Goal: Task Accomplishment & Management: Manage account settings

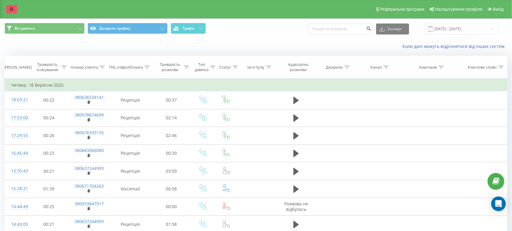
click at [10, 13] on link at bounding box center [11, 9] width 11 height 9
click at [13, 6] on link at bounding box center [11, 9] width 11 height 9
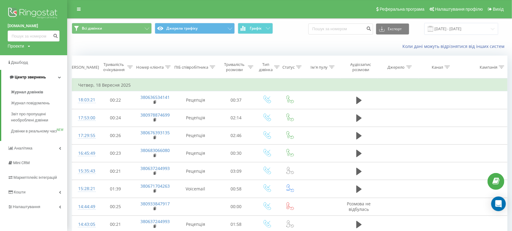
scroll to position [60, 0]
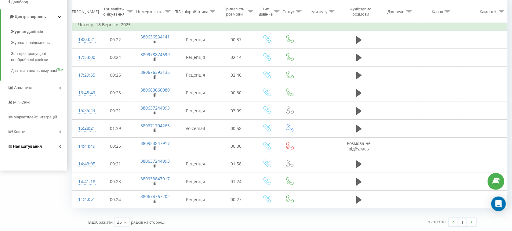
click at [32, 149] on span "Налаштування" at bounding box center [27, 146] width 29 height 5
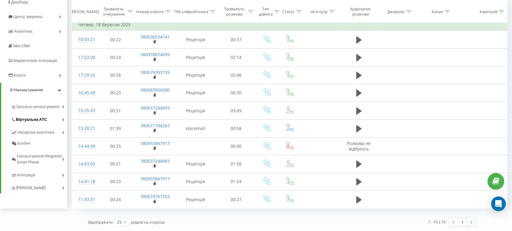
click at [49, 117] on link "Віртуальна АТС" at bounding box center [39, 118] width 56 height 13
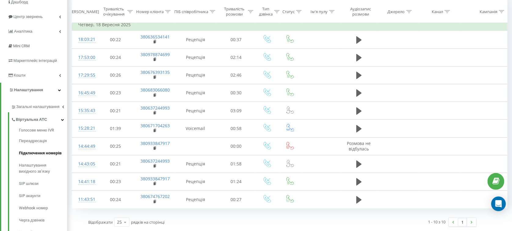
click at [40, 155] on span "Підключення номерів" at bounding box center [40, 153] width 43 height 6
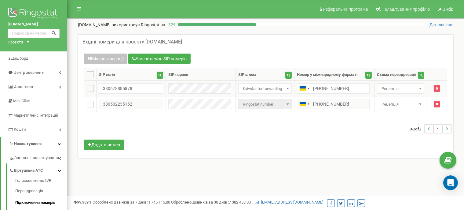
click at [405, 90] on span "Рецепція" at bounding box center [400, 88] width 43 height 9
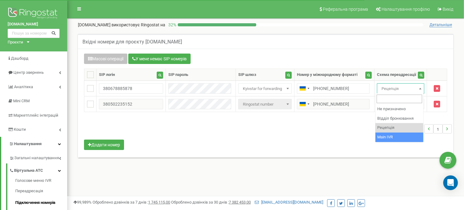
select select "252141"
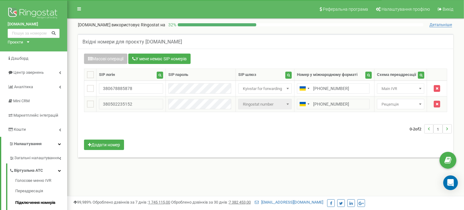
click at [386, 101] on span "Рецепція" at bounding box center [400, 104] width 43 height 9
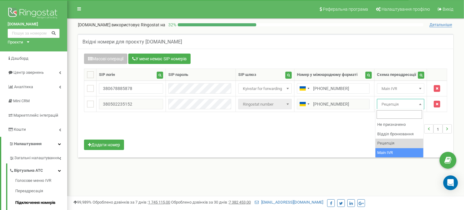
select select "252141"
